Goal: Task Accomplishment & Management: Manage account settings

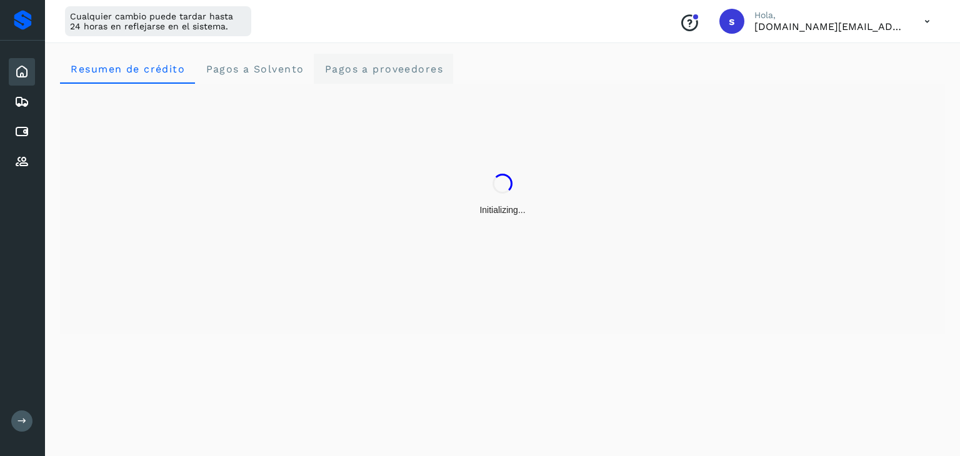
click at [322, 69] on proveedores "Pagos a proveedores" at bounding box center [383, 69] width 139 height 30
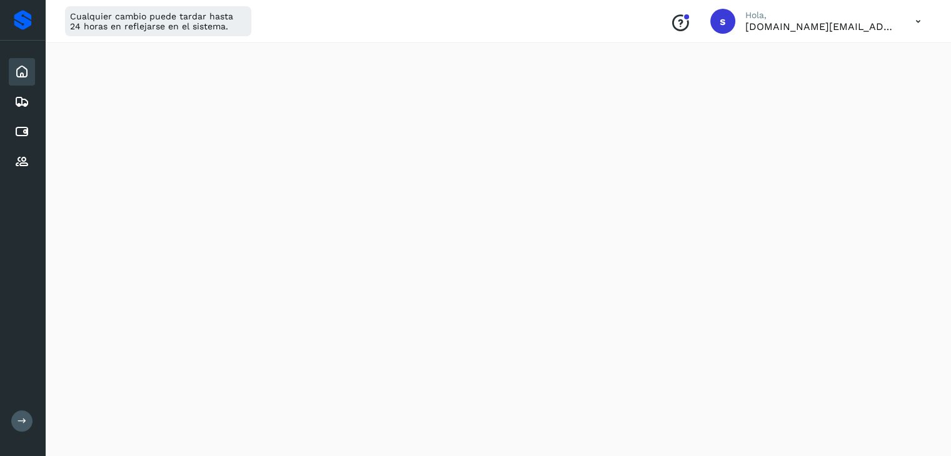
scroll to position [562, 0]
click at [918, 24] on icon at bounding box center [918, 22] width 26 height 26
click at [839, 76] on div "Cerrar sesión" at bounding box center [855, 81] width 149 height 24
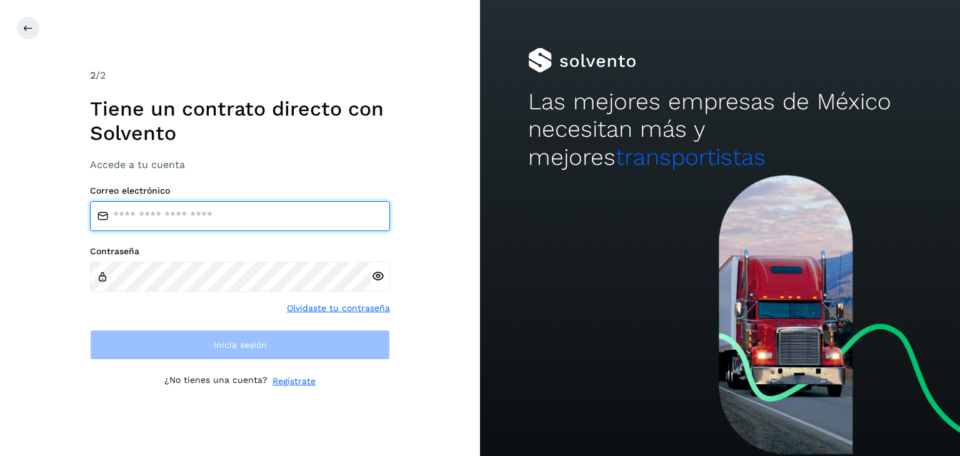
type input "**********"
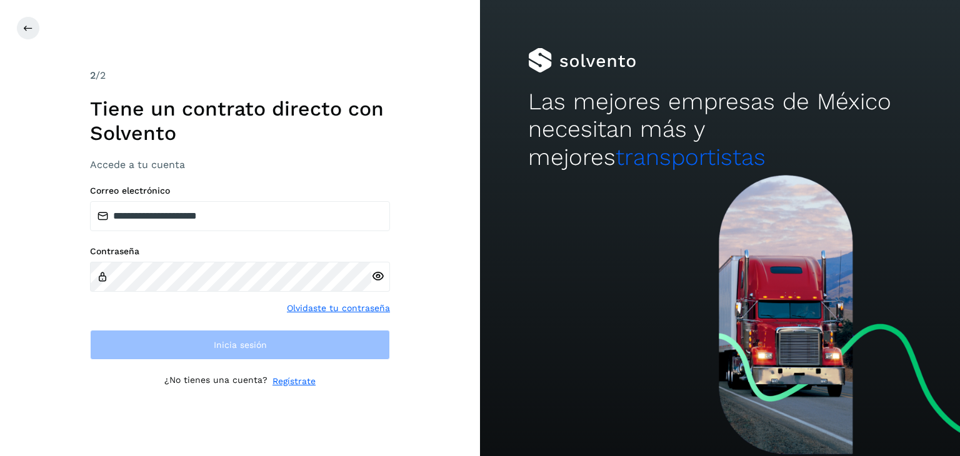
click at [725, 146] on h2 "Las mejores empresas de México necesitan más y mejores transportistas" at bounding box center [720, 129] width 384 height 83
